Goal: Register for event/course

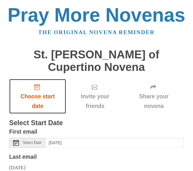
click at [37, 92] on span "Choose start date" at bounding box center [38, 101] width 46 height 19
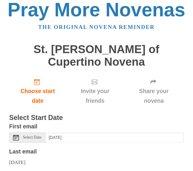
scroll to position [5, 0]
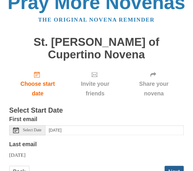
scroll to position [23, 0]
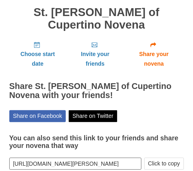
scroll to position [44, 0]
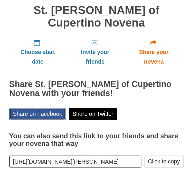
click at [47, 108] on link "Share on Facebook" at bounding box center [37, 114] width 57 height 12
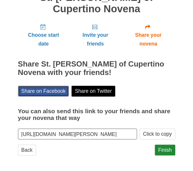
scroll to position [61, 0]
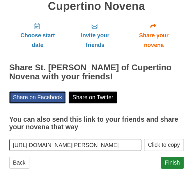
click at [40, 92] on link "Share on Facebook" at bounding box center [37, 98] width 57 height 12
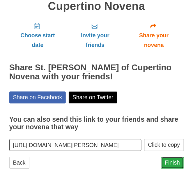
click at [173, 157] on link "Finish" at bounding box center [173, 163] width 23 height 12
